Goal: Entertainment & Leisure: Browse casually

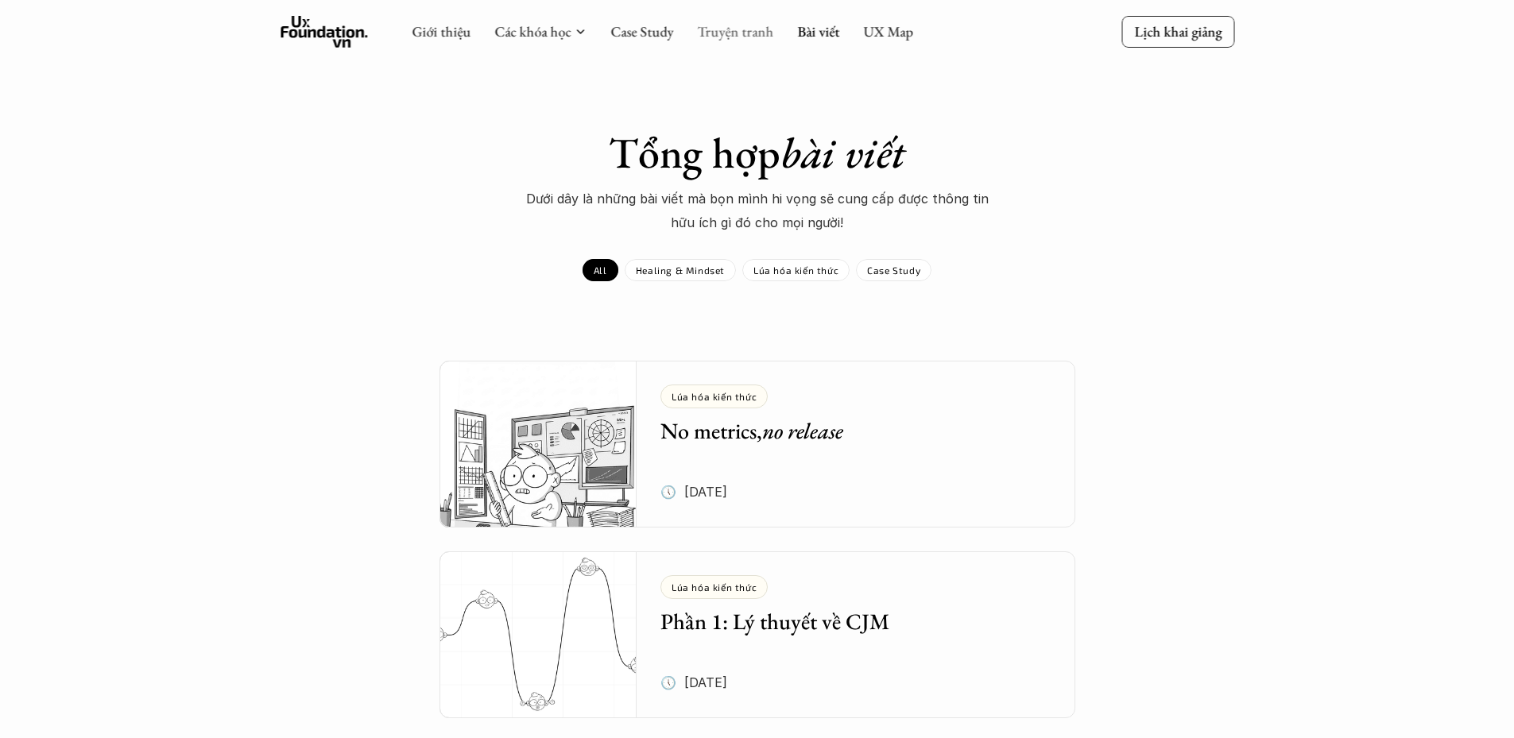
click at [745, 25] on link "Truyện tranh" at bounding box center [735, 31] width 76 height 18
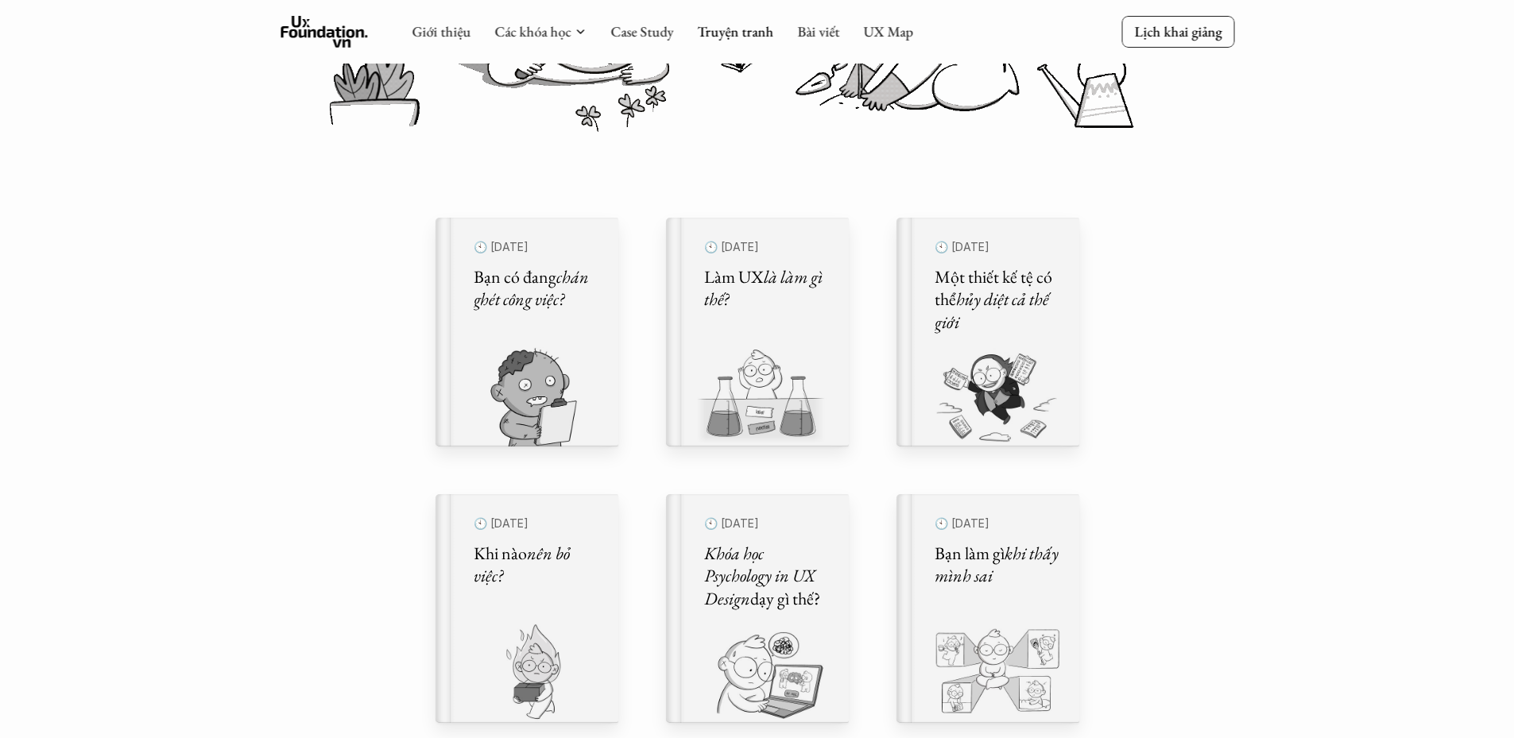
scroll to position [318, 0]
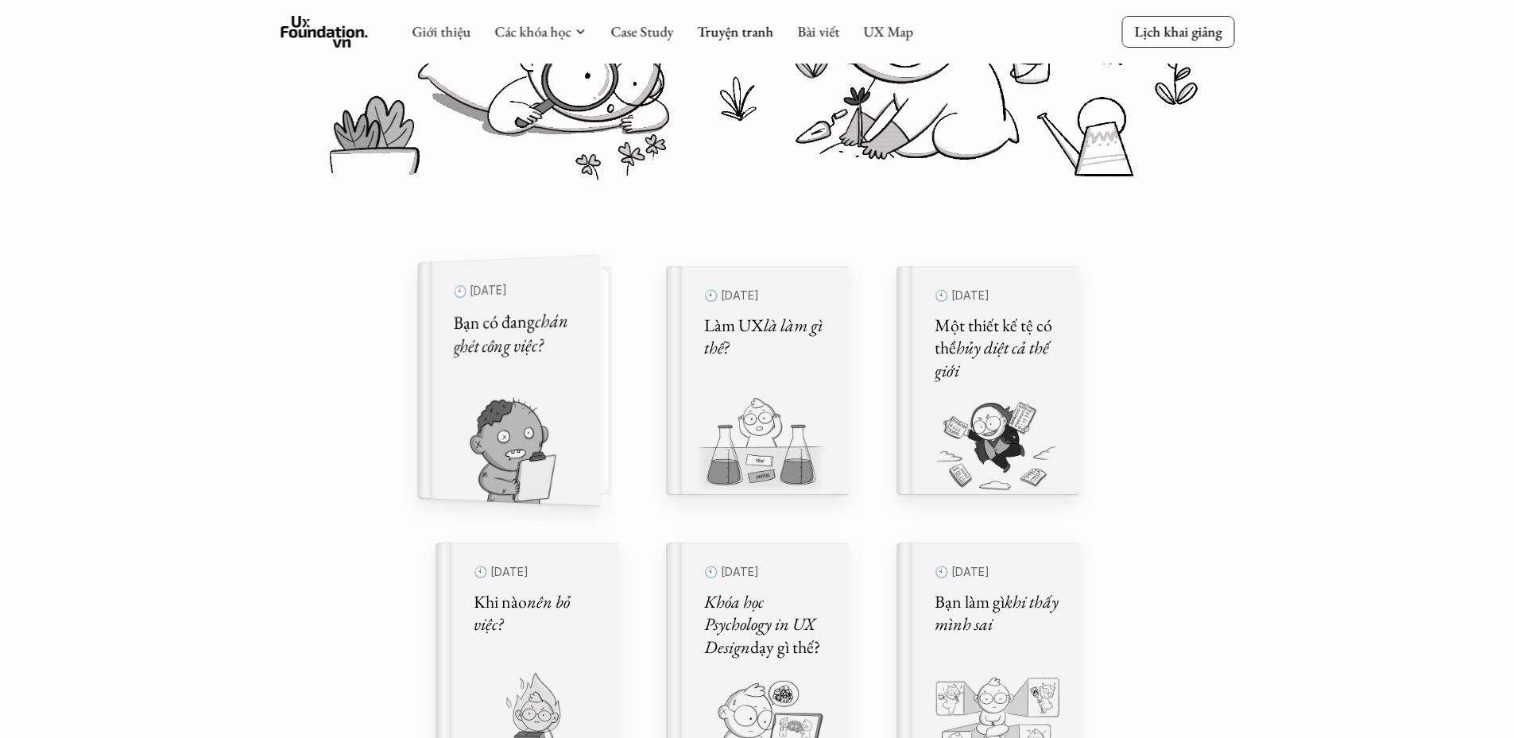
click at [511, 337] on em "chán ghét công việc?" at bounding box center [512, 333] width 118 height 51
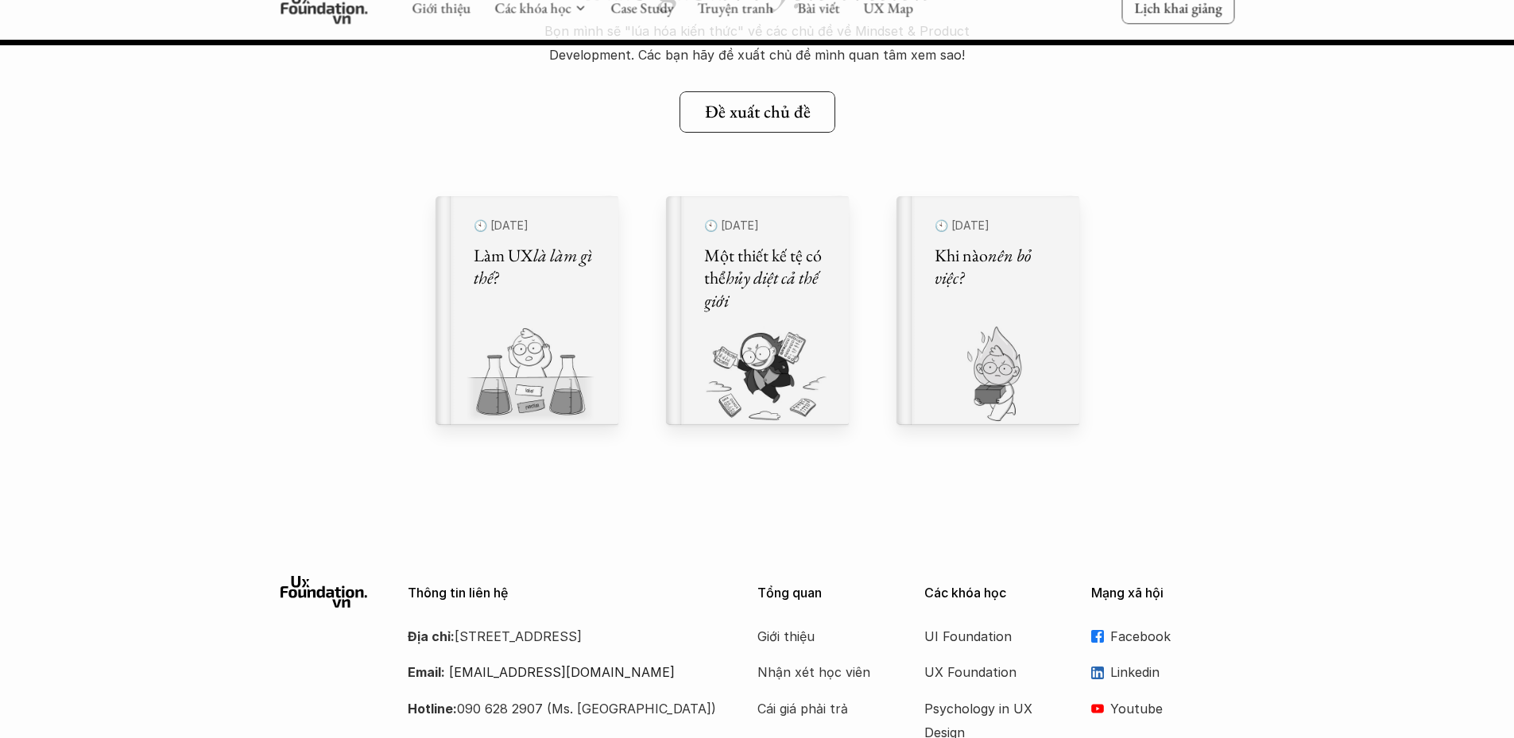
scroll to position [21007, 0]
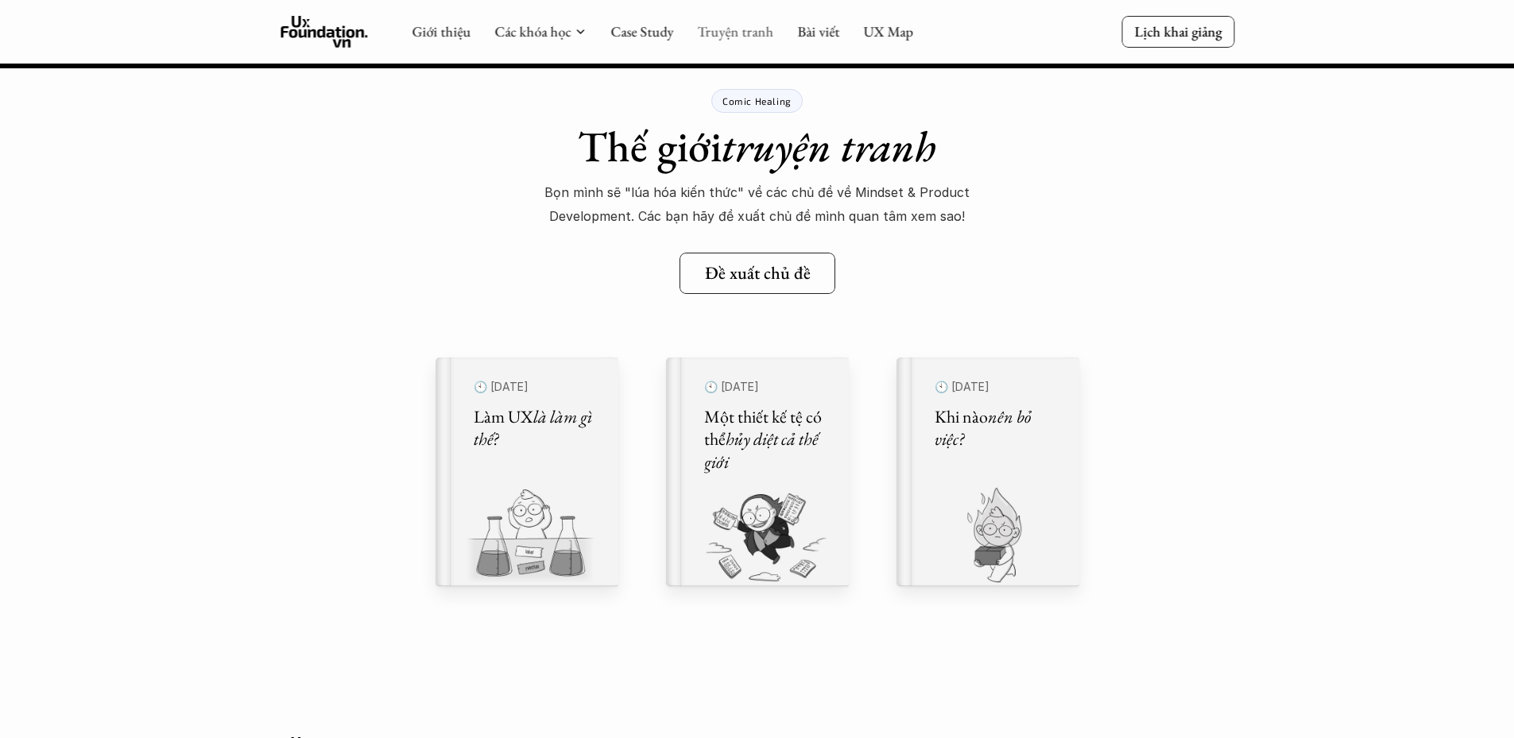
click at [730, 28] on link "Truyện tranh" at bounding box center [735, 31] width 76 height 18
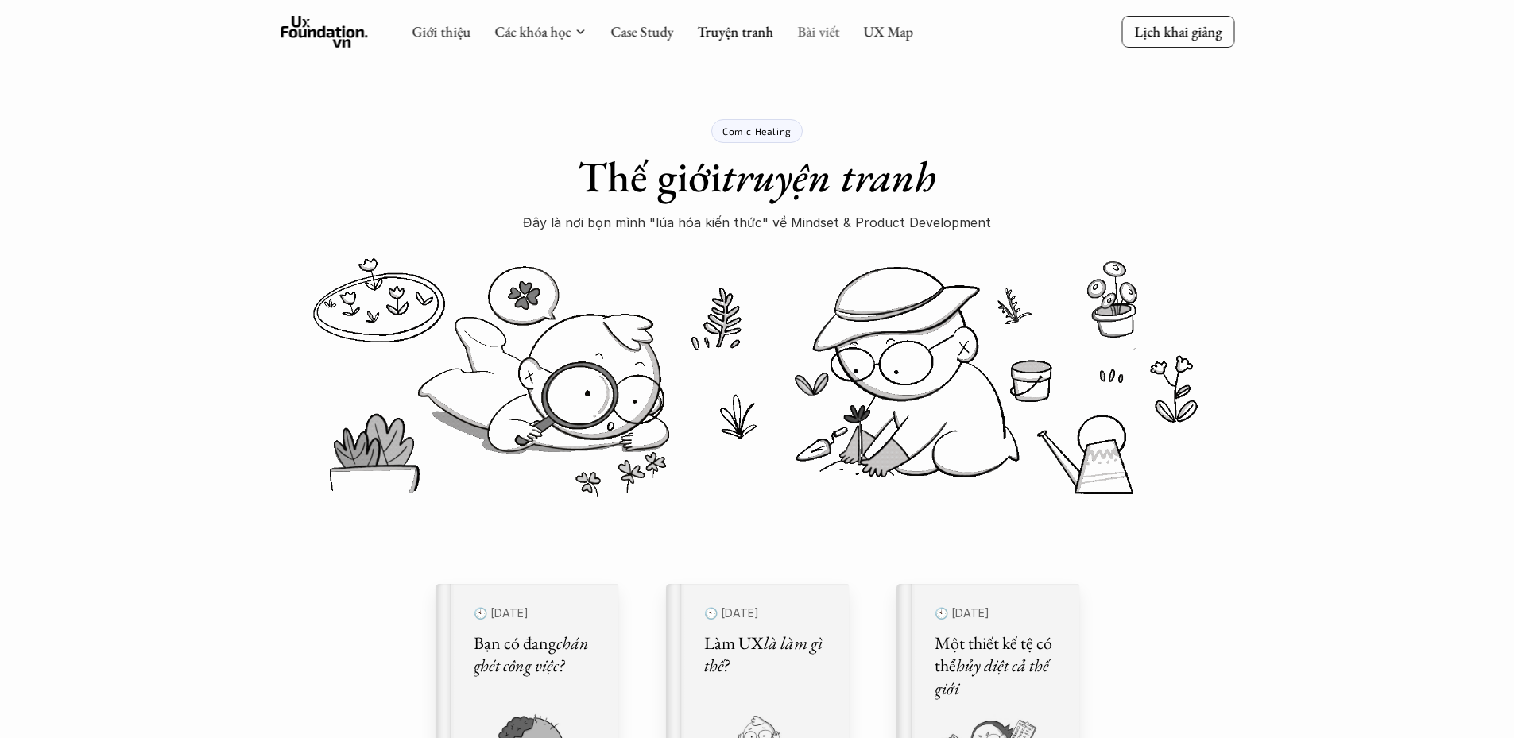
click at [809, 33] on link "Bài viết" at bounding box center [818, 31] width 42 height 18
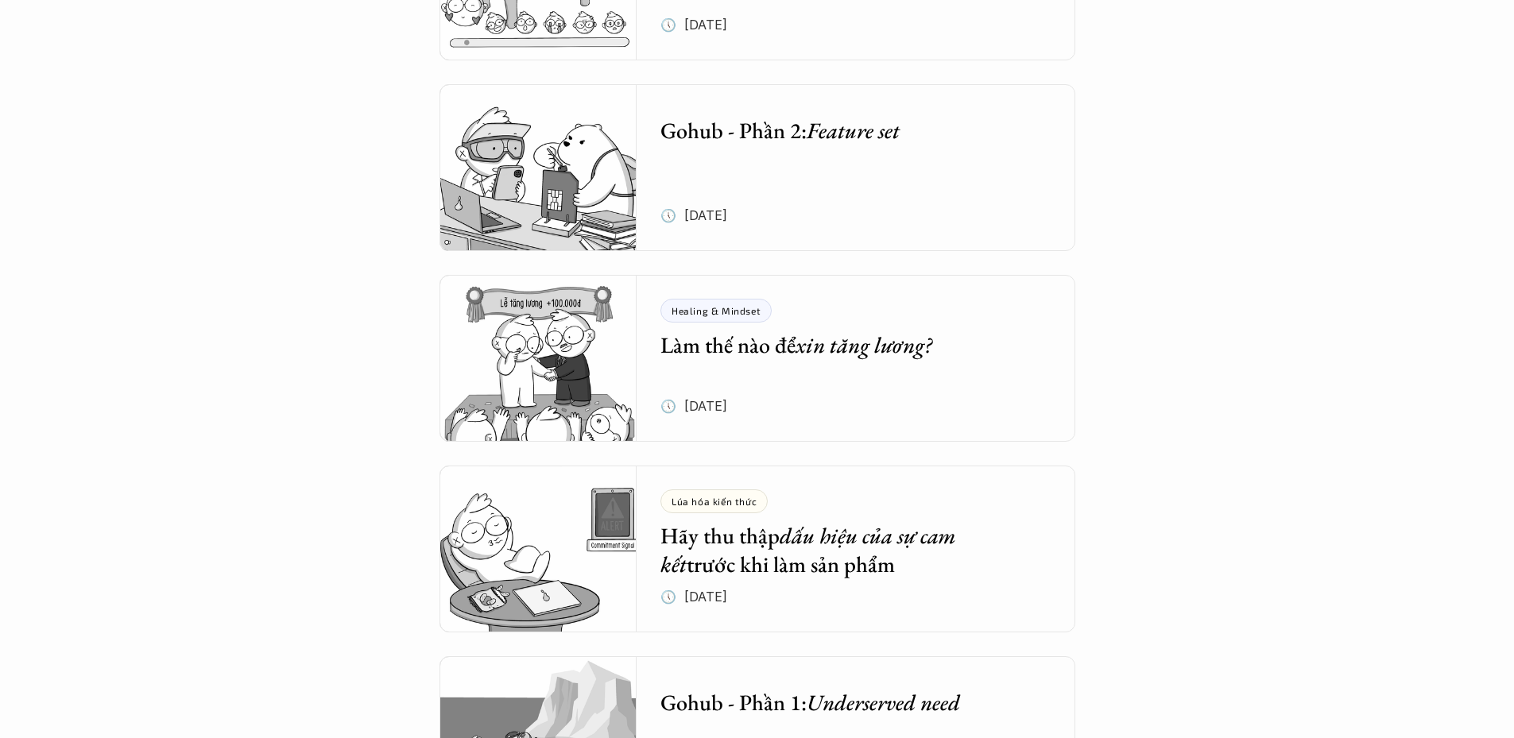
scroll to position [3258, 0]
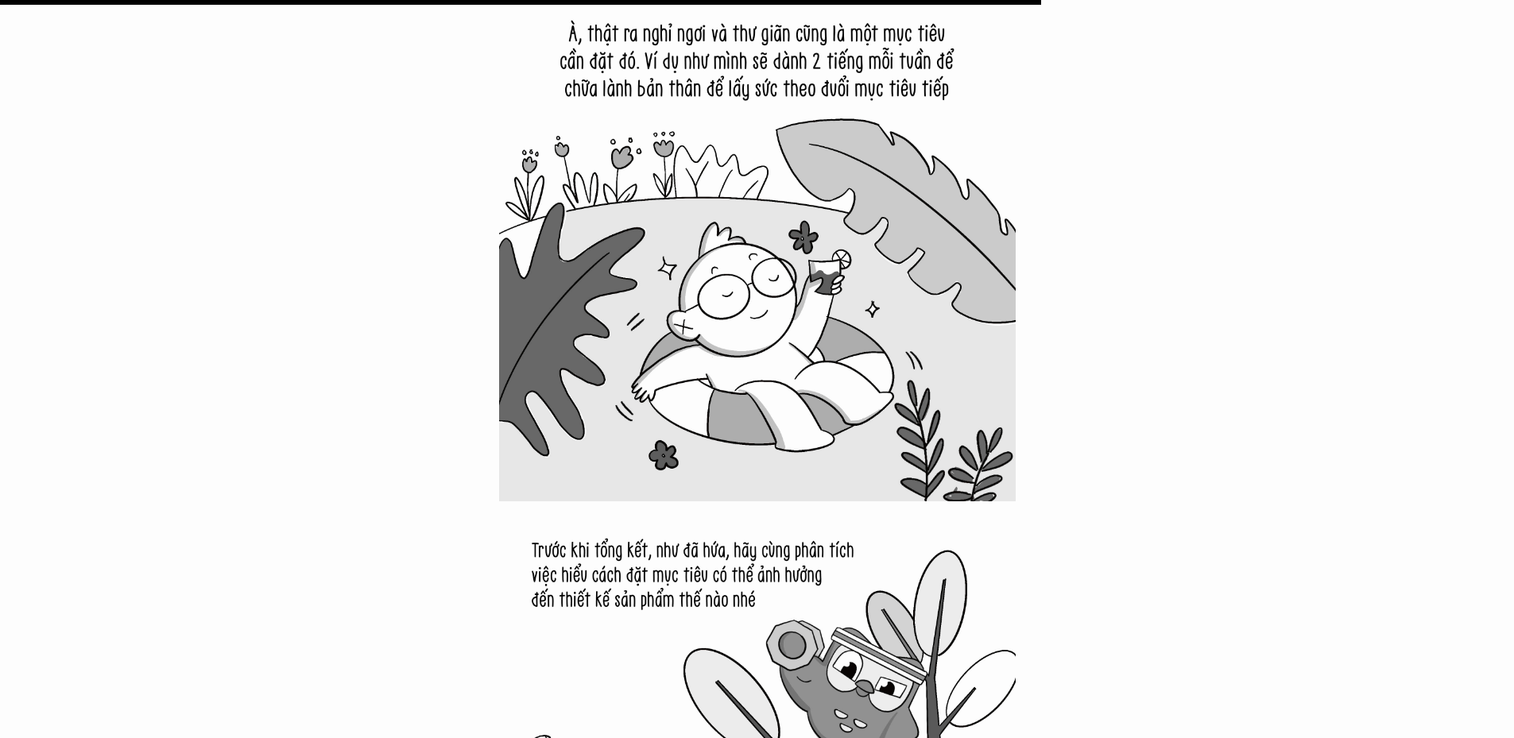
scroll to position [14861, 0]
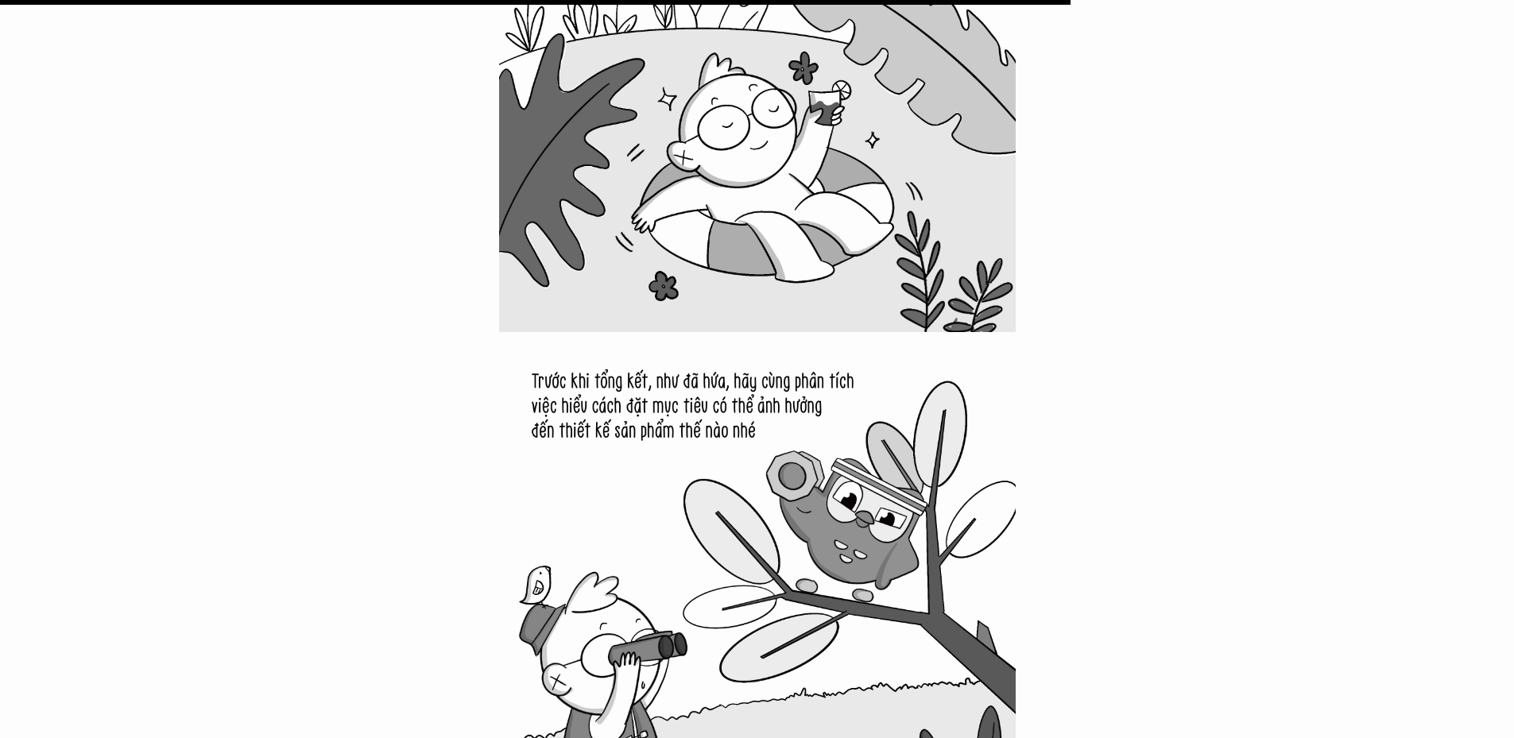
scroll to position [15100, 0]
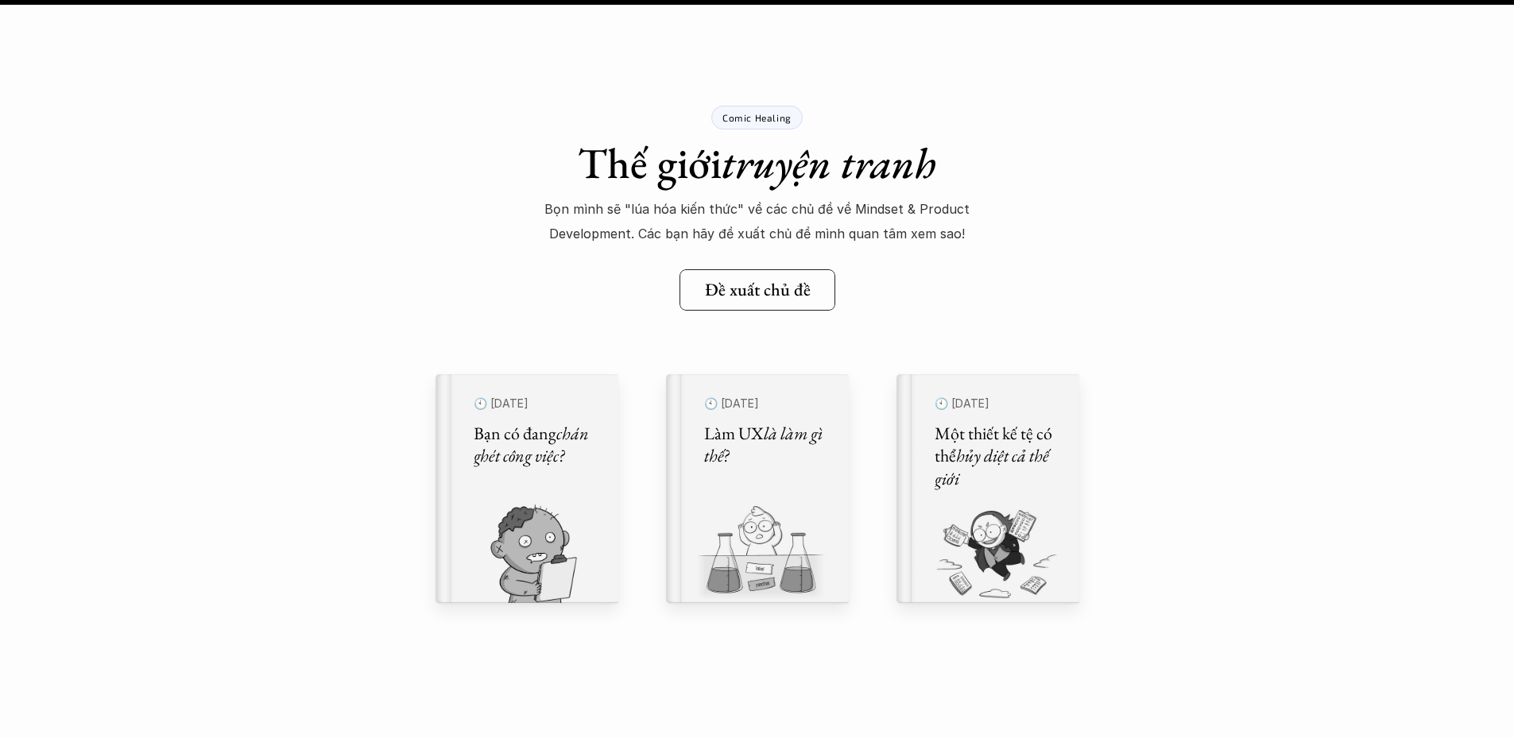
scroll to position [22332, 0]
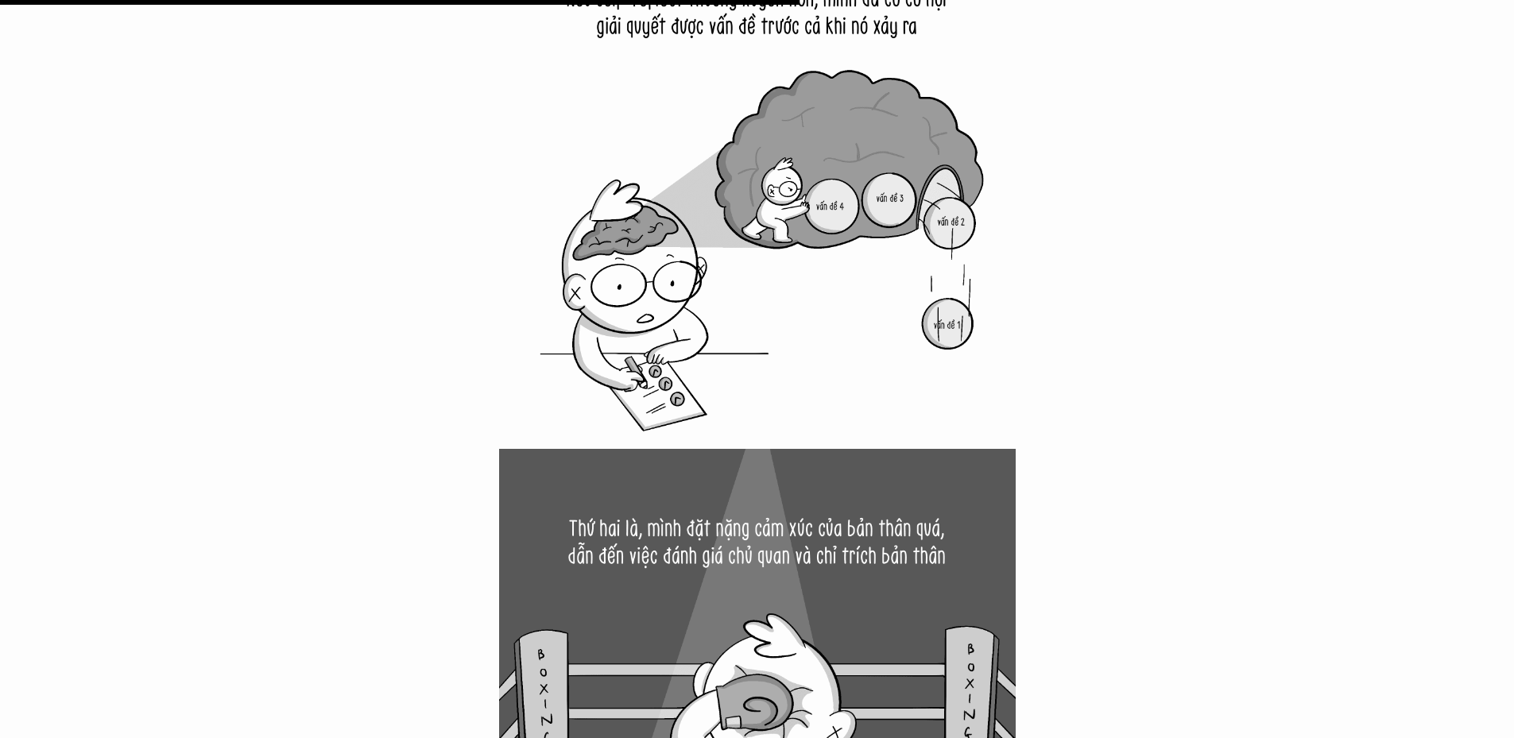
scroll to position [11444, 0]
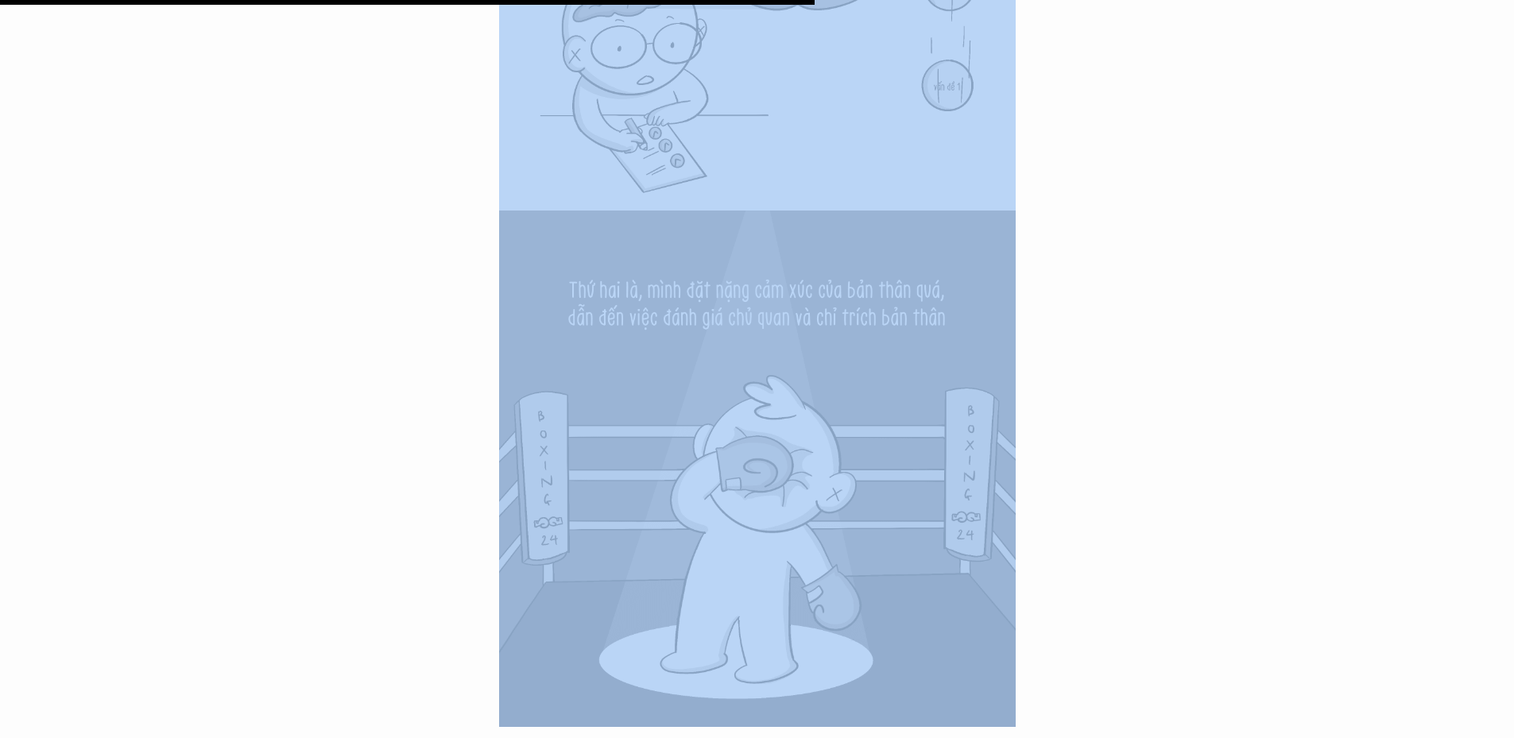
drag, startPoint x: 1511, startPoint y: 374, endPoint x: 1496, endPoint y: 168, distance: 206.3
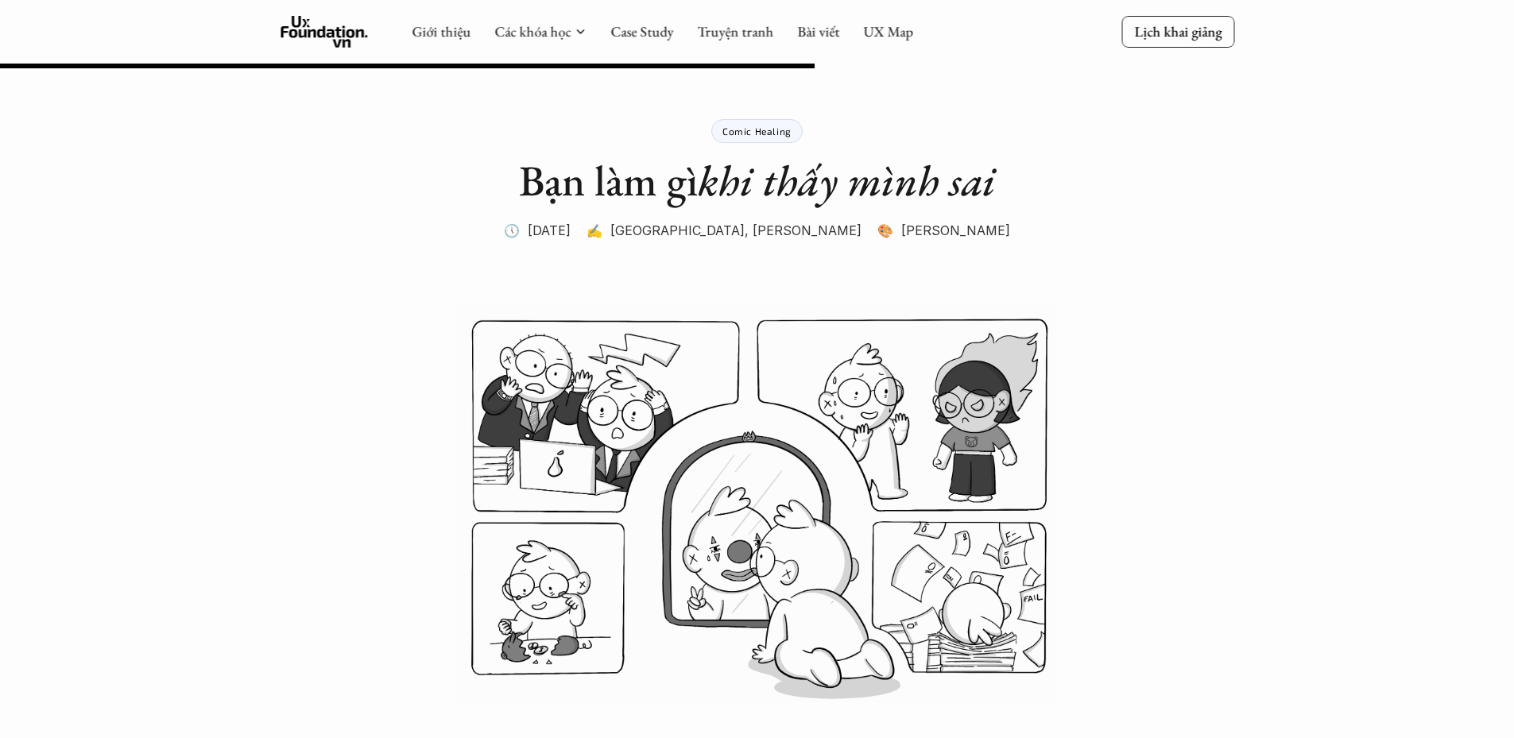
scroll to position [11444, 0]
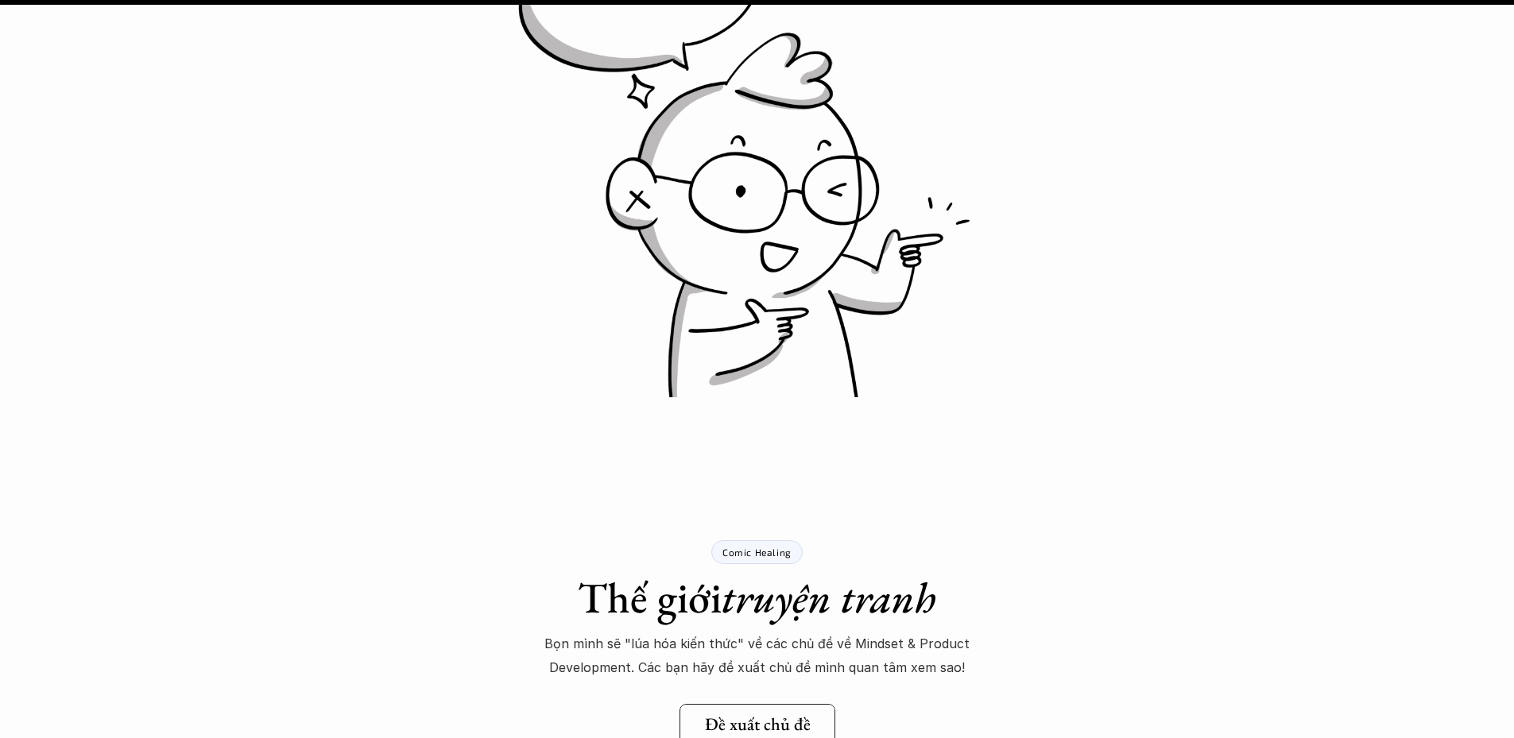
scroll to position [21775, 0]
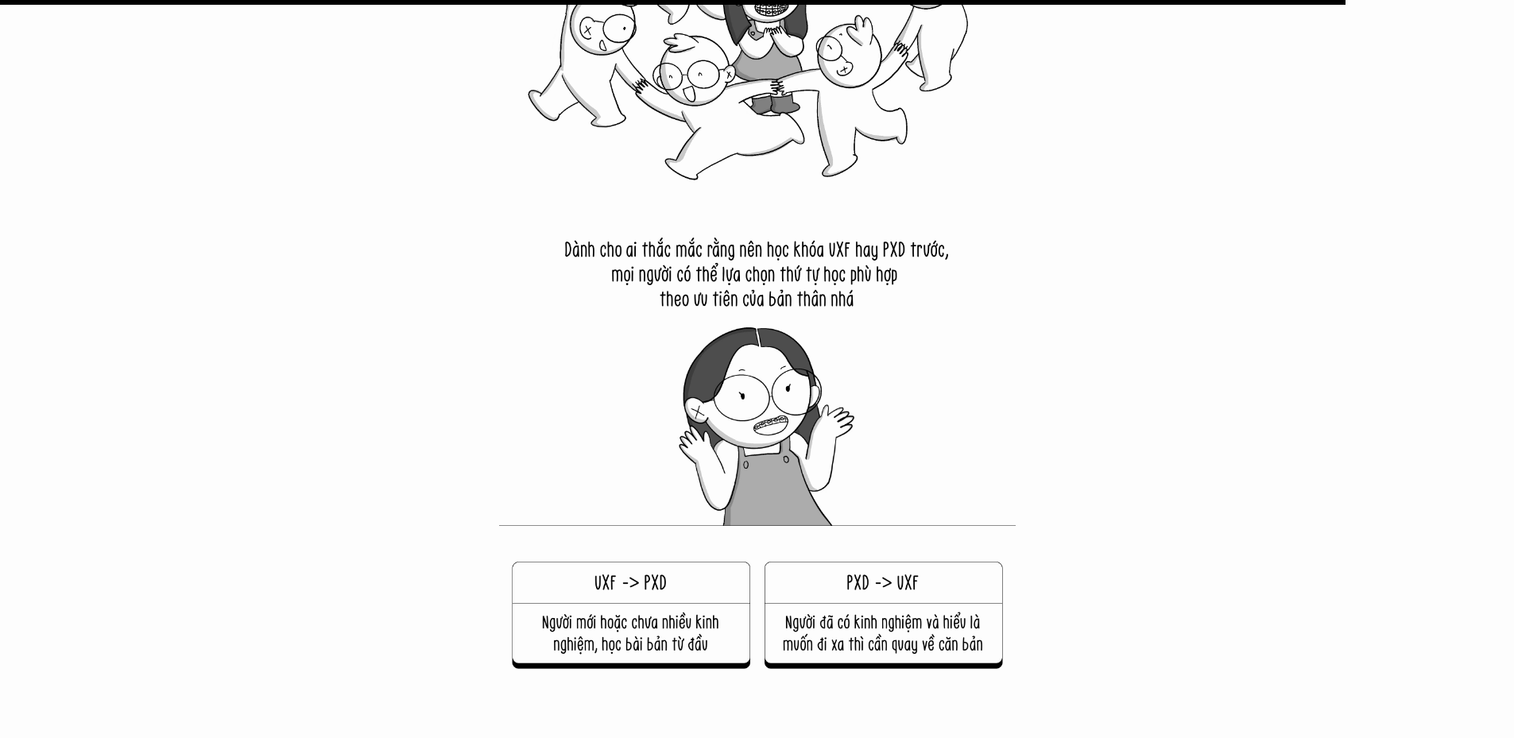
scroll to position [20901, 0]
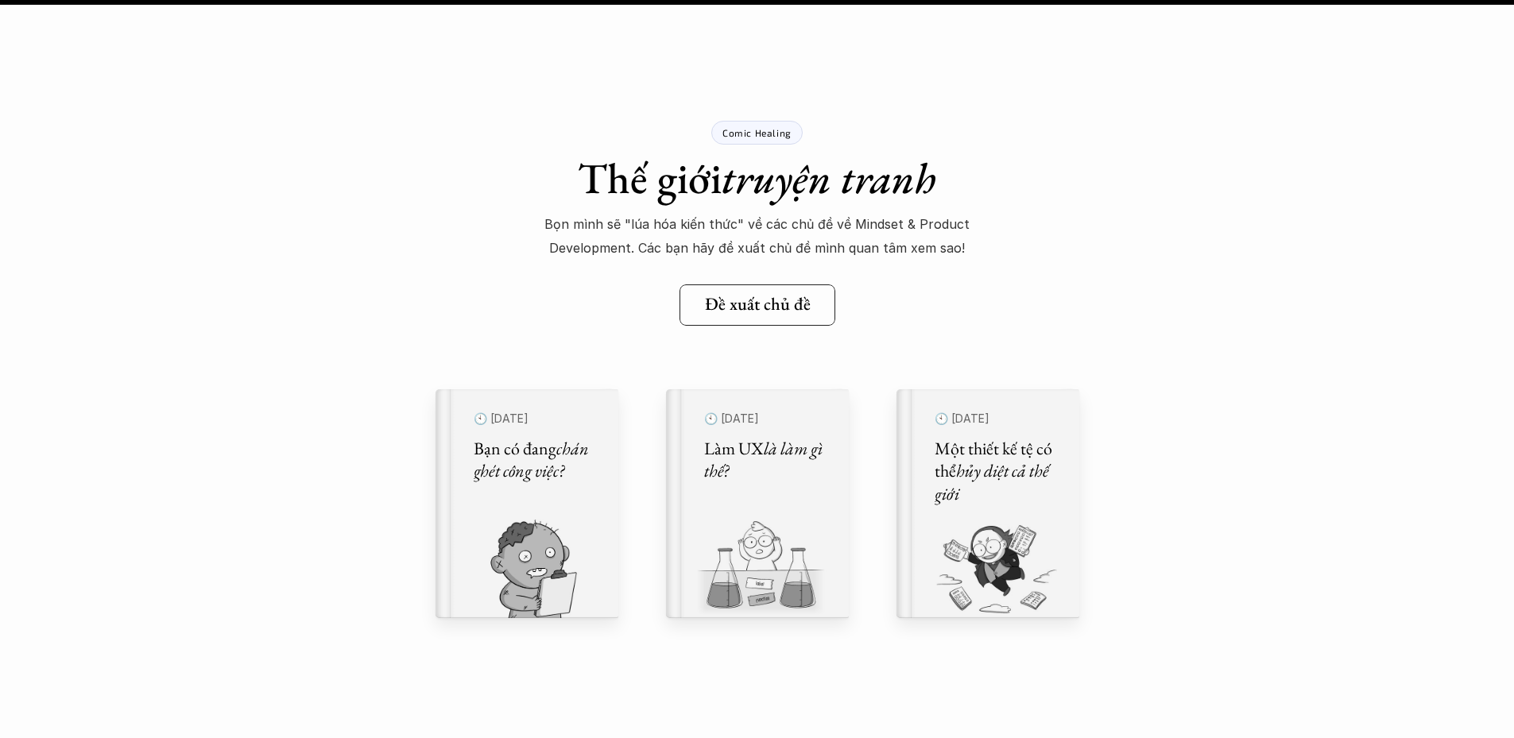
scroll to position [24128, 0]
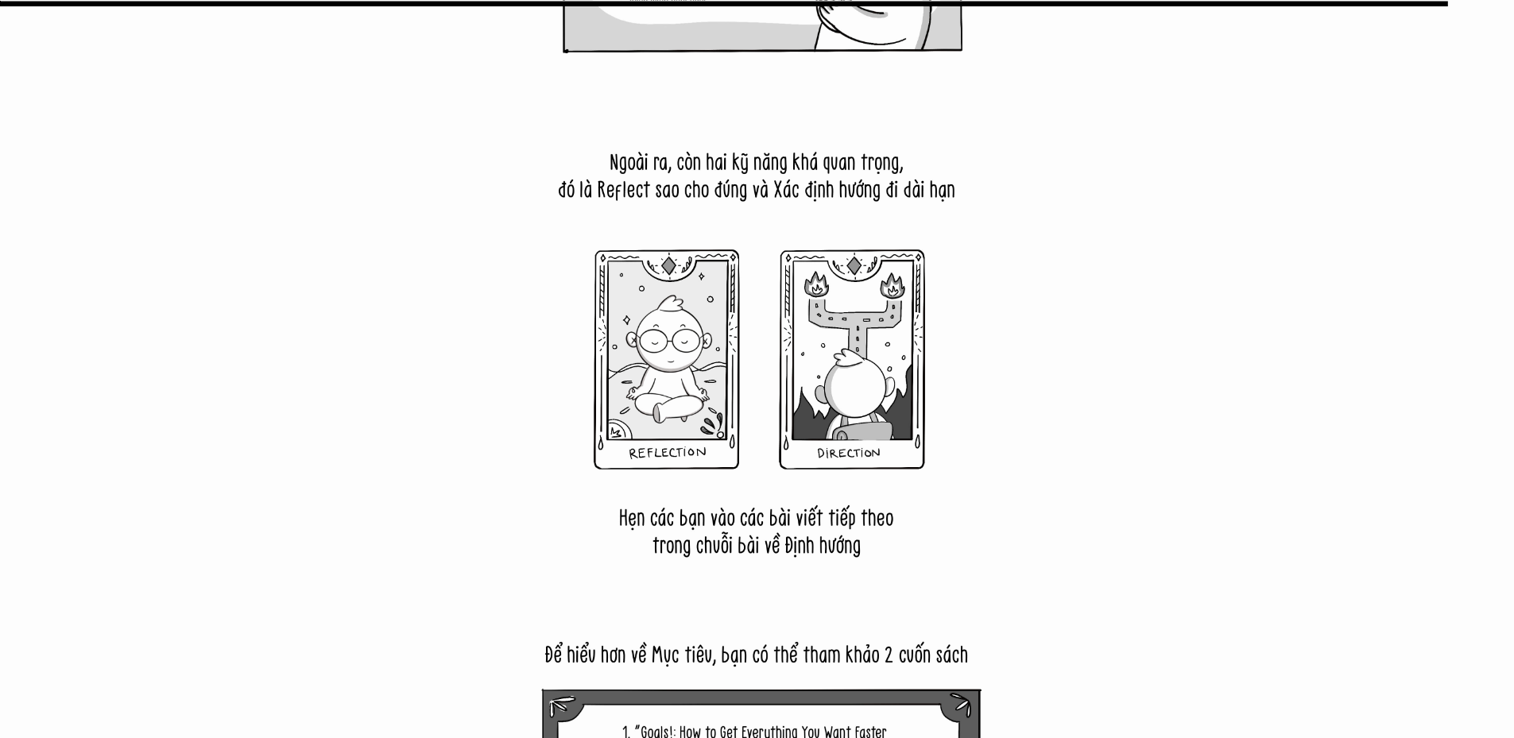
scroll to position [20027, 0]
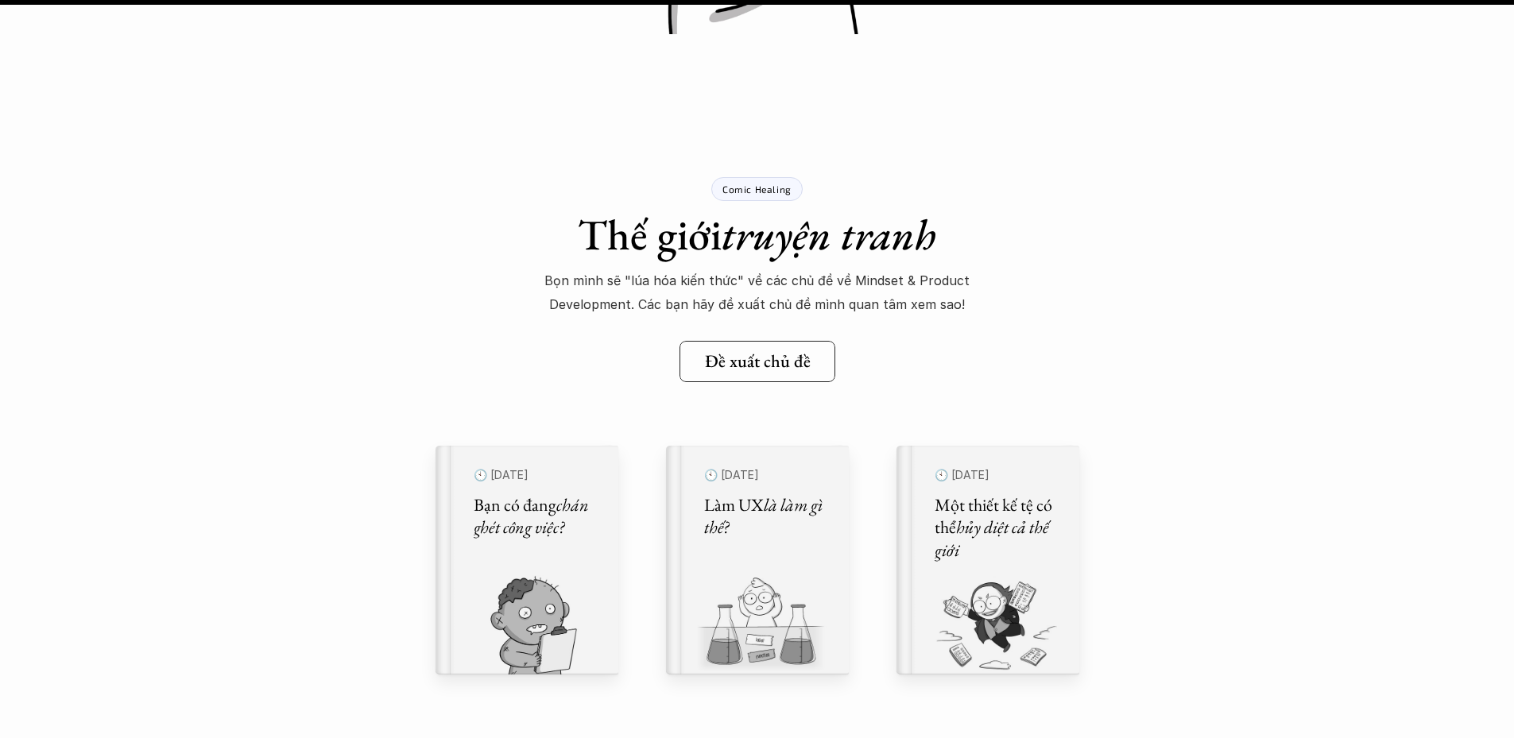
scroll to position [19550, 0]
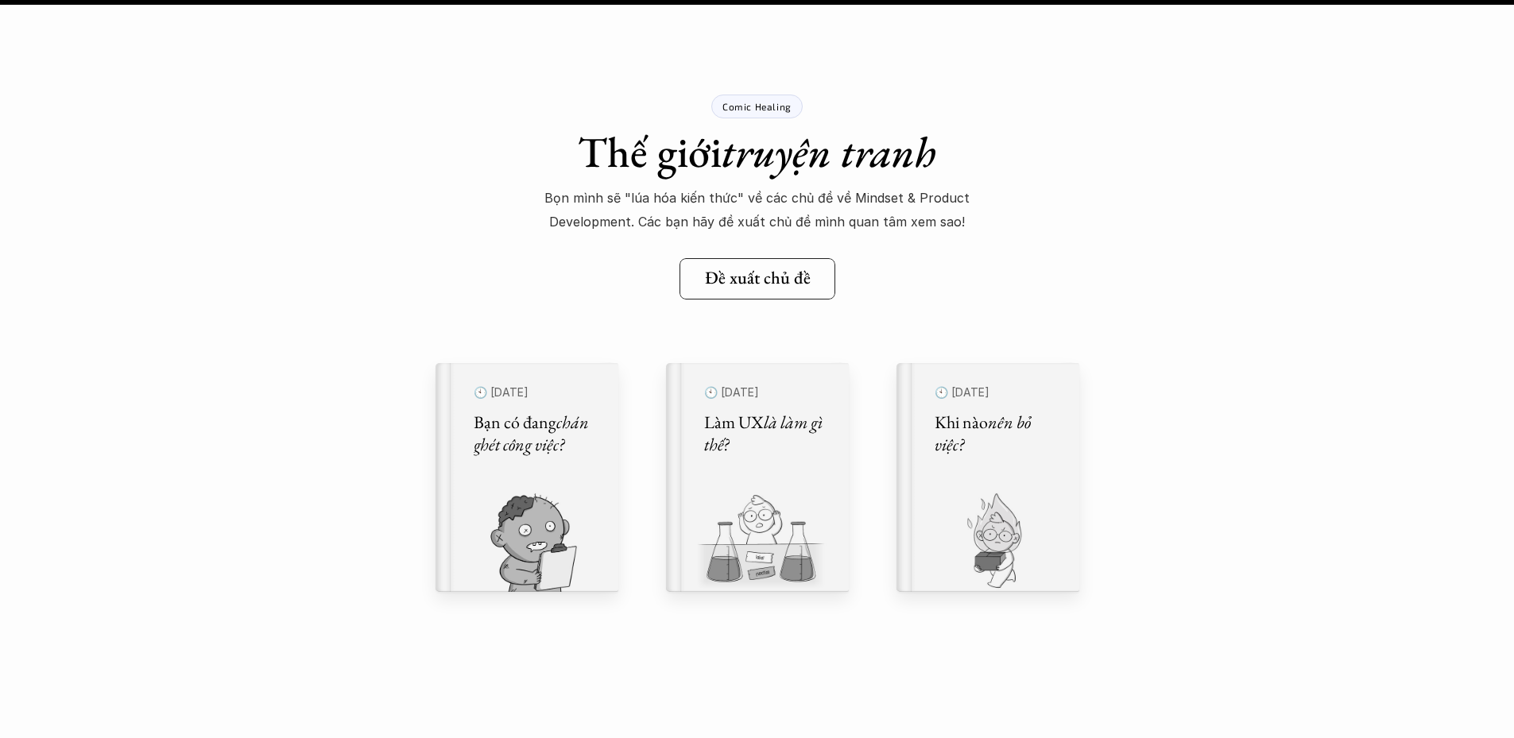
scroll to position [14861, 0]
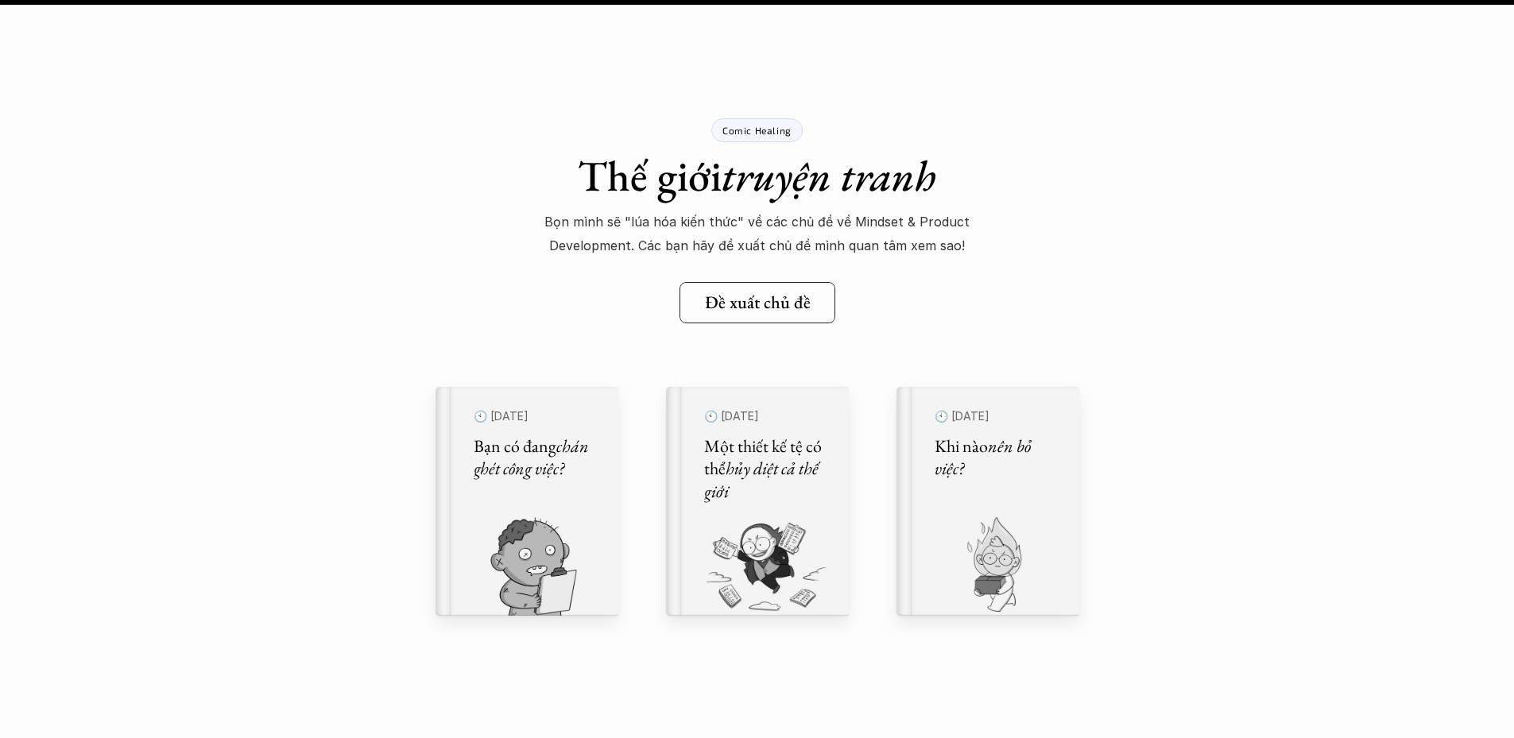
scroll to position [18517, 0]
